Goal: Task Accomplishment & Management: Complete application form

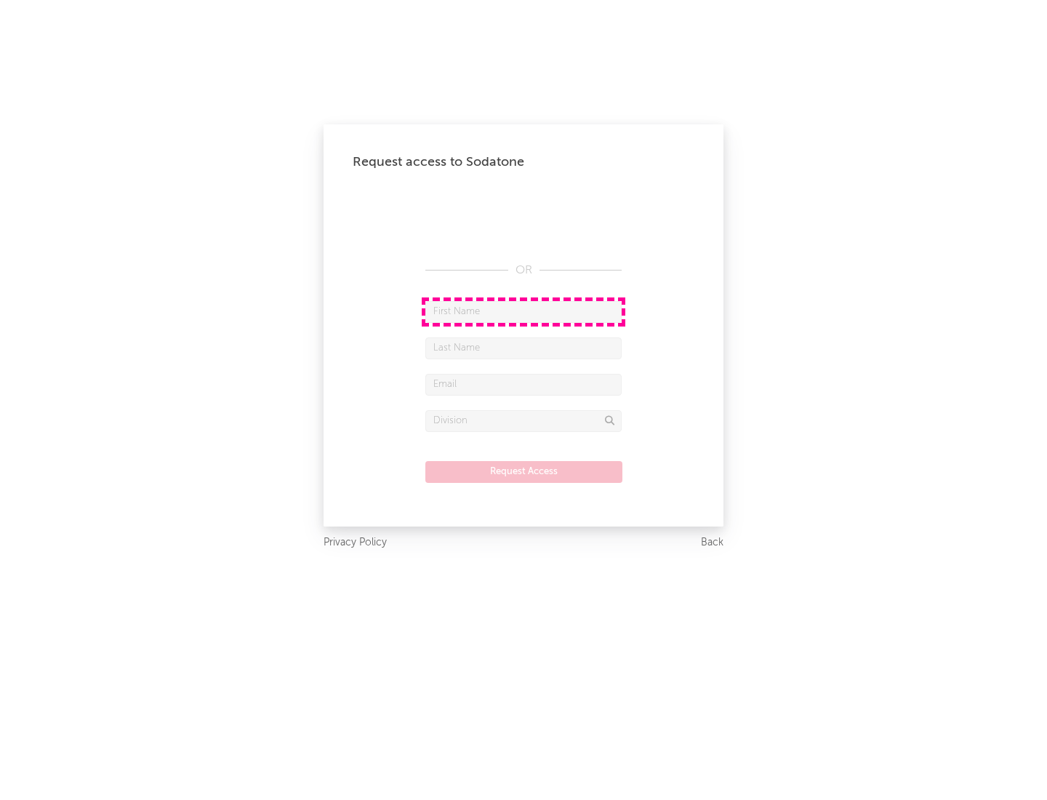
click at [523, 311] on input "text" at bounding box center [523, 312] width 196 height 22
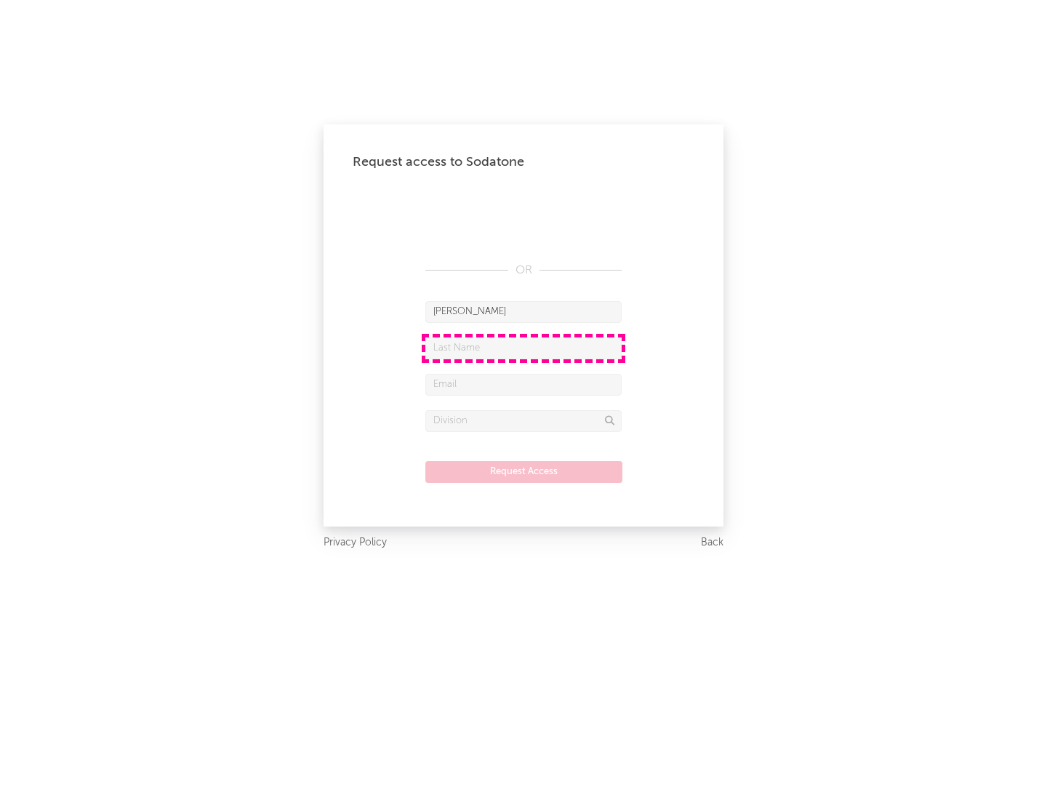
type input "[PERSON_NAME]"
click at [523, 348] on input "text" at bounding box center [523, 348] width 196 height 22
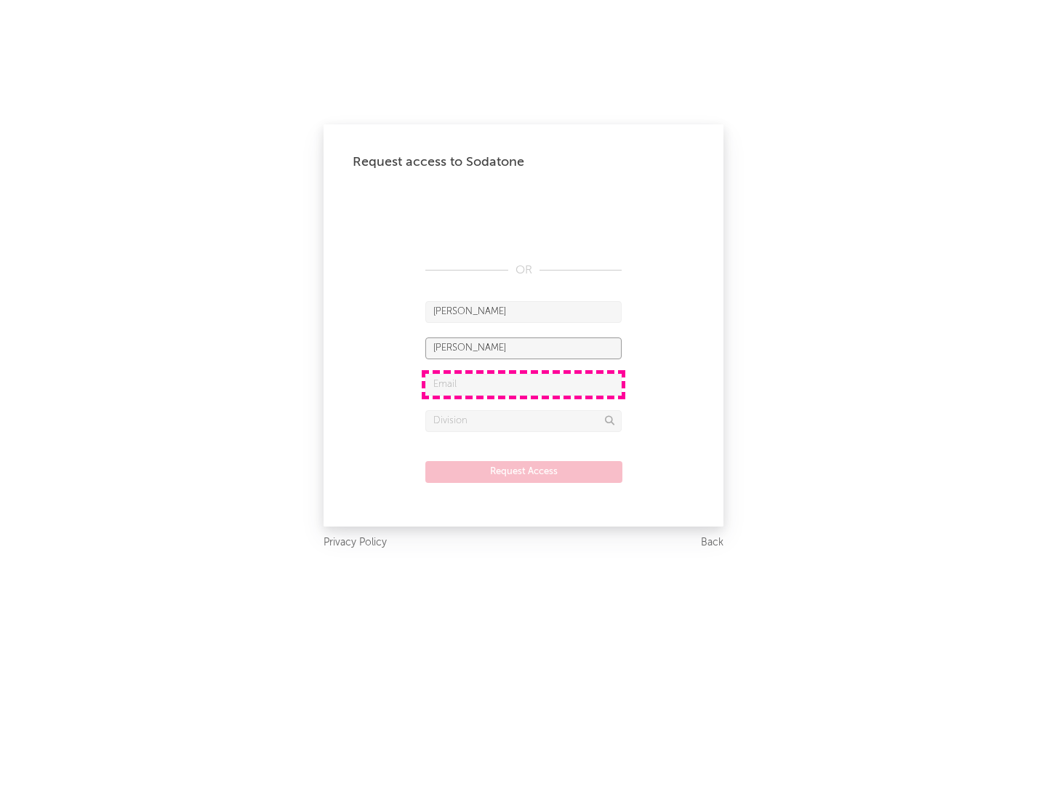
type input "[PERSON_NAME]"
click at [523, 384] on input "text" at bounding box center [523, 385] width 196 height 22
type input "[EMAIL_ADDRESS][DOMAIN_NAME]"
click at [523, 420] on input "text" at bounding box center [523, 421] width 196 height 22
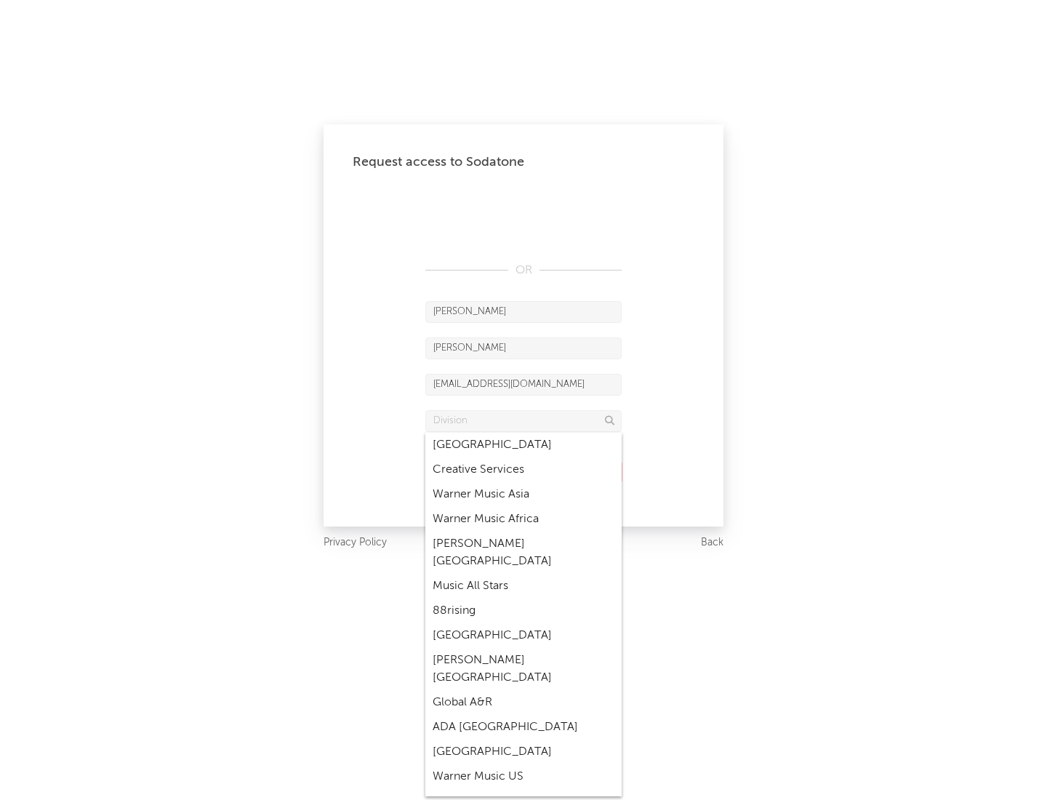
click at [523, 574] on div "Music All Stars" at bounding box center [523, 586] width 196 height 25
type input "Music All Stars"
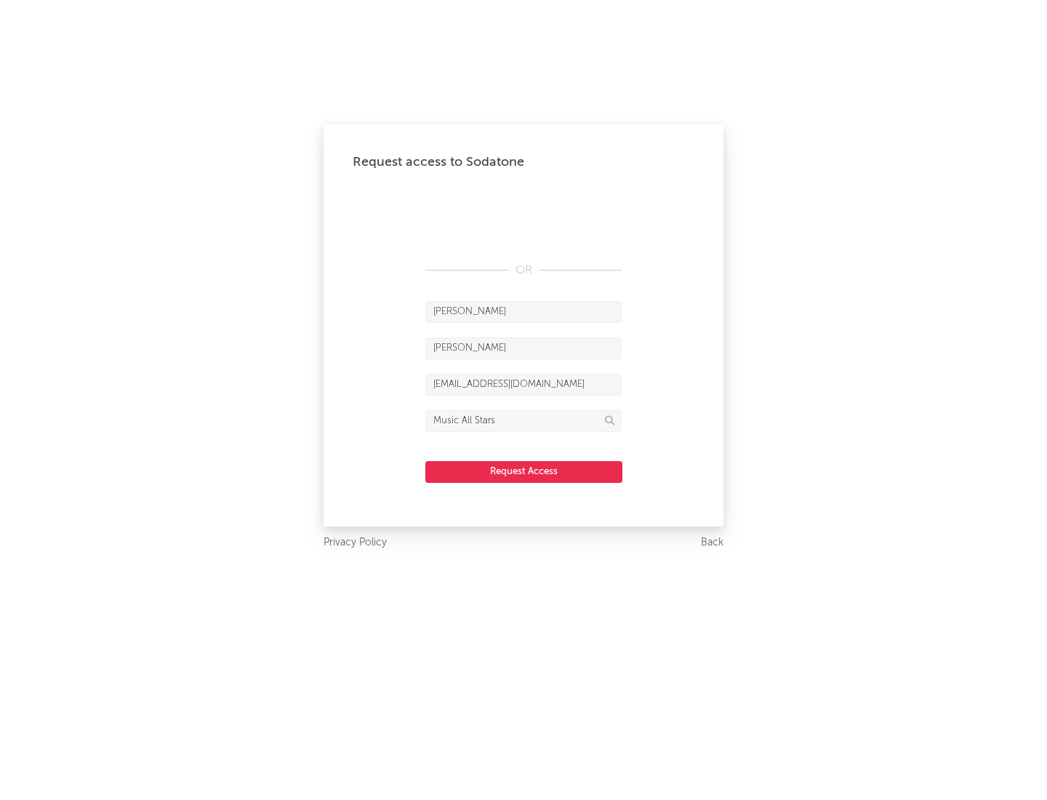
click at [523, 471] on button "Request Access" at bounding box center [523, 472] width 197 height 22
